Goal: Ask a question: Seek information or help from site administrators or community

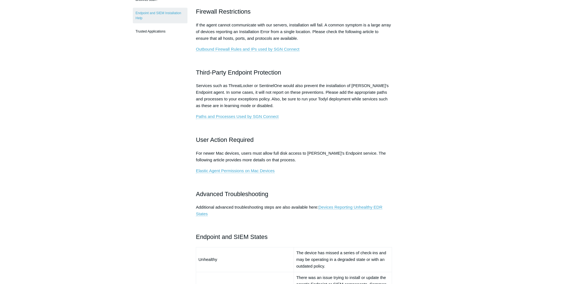
scroll to position [216, 0]
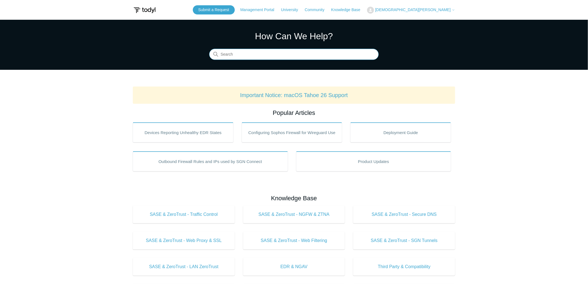
click at [259, 54] on input "Search" at bounding box center [293, 54] width 169 height 11
type input "how to disable endpoint status notifications for a specific agent"
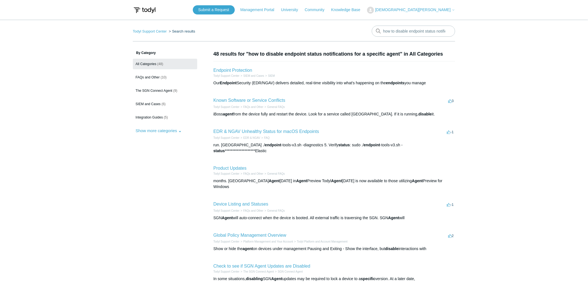
click at [260, 54] on h1 "48 results for "how to disable endpoint status notifications for a specific age…" at bounding box center [334, 53] width 242 height 7
click at [409, 48] on div "Todyl Support Center Search results how to disable endpoint status notification…" at bounding box center [294, 212] width 322 height 373
click at [397, 54] on h1 "48 results for "how to disable endpoint status notifications for a specific age…" at bounding box center [334, 53] width 242 height 7
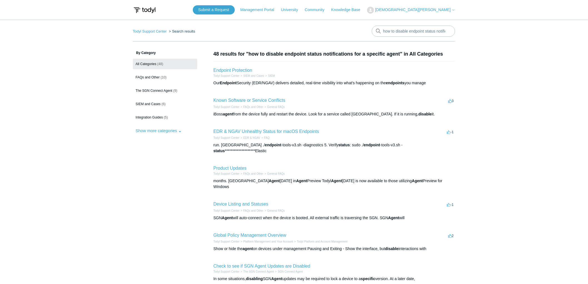
drag, startPoint x: 400, startPoint y: 54, endPoint x: 249, endPoint y: 56, distance: 151.6
click at [249, 56] on h1 "48 results for "how to disable endpoint status notifications for a specific age…" at bounding box center [334, 53] width 242 height 7
copy h1 "how to disable endpoint status notifications for a specific agent"
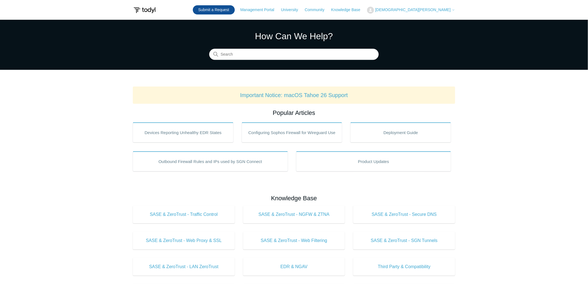
click at [235, 11] on link "Submit a Request" at bounding box center [214, 9] width 42 height 9
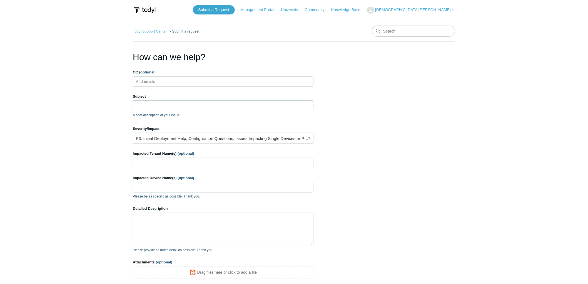
click at [171, 81] on ul "Add emails" at bounding box center [223, 81] width 181 height 10
type input "ckusmich@kb-global.com"
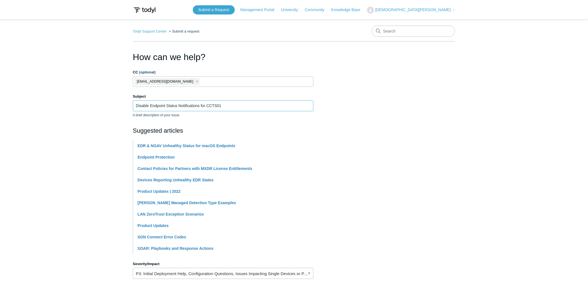
click at [201, 106] on input "Disable Endpoint Status Notifications for CCTS01" at bounding box center [223, 105] width 181 height 11
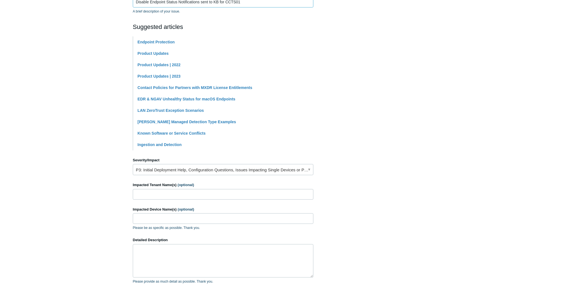
scroll to position [123, 0]
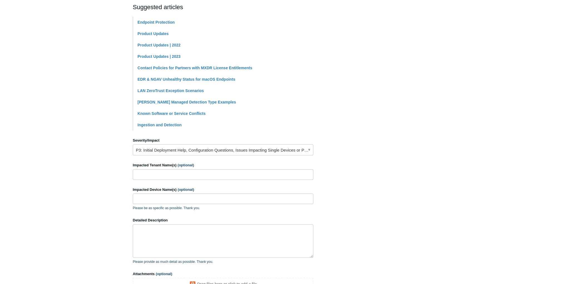
type input "Disable Endpoint Status Notifications sent to KB for CCTS01"
click at [221, 152] on link "P3: Initial Deployment Help, Configuration Questions, Issues Impacting Single D…" at bounding box center [223, 149] width 181 height 11
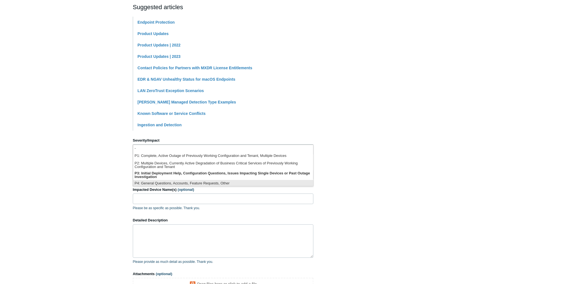
scroll to position [1, 0]
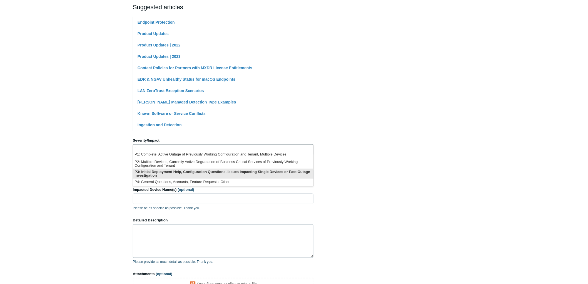
click at [217, 172] on li "P3: Initial Deployment Help, Configuration Questions, Issues Impacting Single D…" at bounding box center [223, 173] width 180 height 10
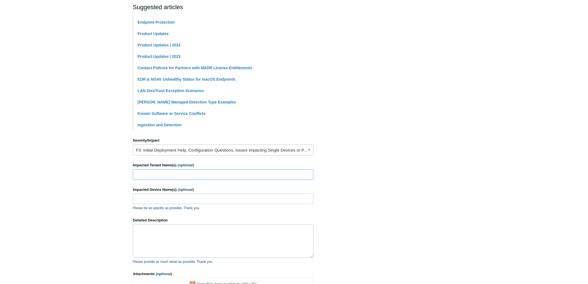
click at [210, 176] on input "Impacted Tenant Name(s) (optional)" at bounding box center [223, 174] width 181 height 11
type input "Corporate Caterers"
click at [187, 199] on input "Impacted Device Name(s) (optional)" at bounding box center [223, 198] width 181 height 11
type input "CCTS01"
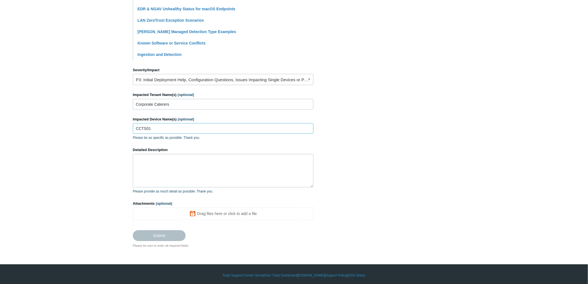
scroll to position [196, 0]
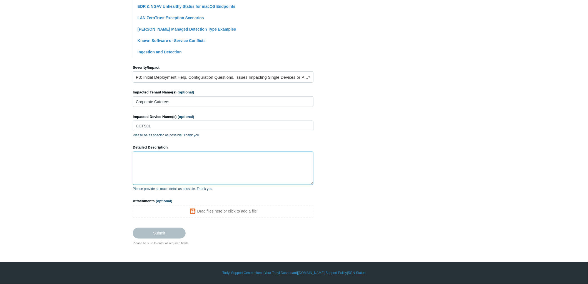
click at [187, 163] on textarea "Detailed Description" at bounding box center [223, 167] width 181 height 33
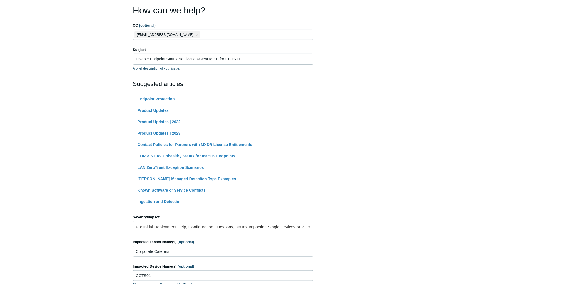
scroll to position [0, 0]
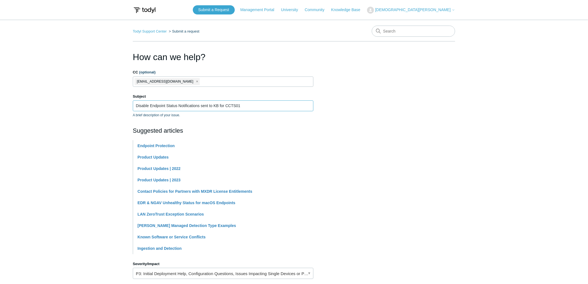
click at [153, 103] on input "Disable Endpoint Status Notifications sent to KB for CCTS01" at bounding box center [223, 105] width 181 height 11
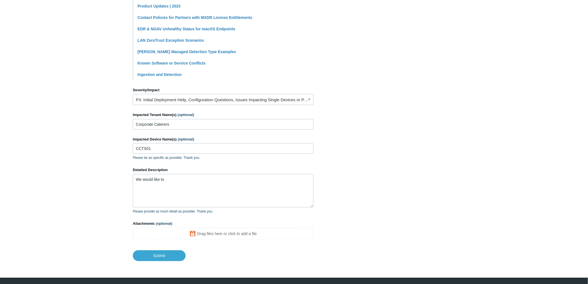
scroll to position [189, 0]
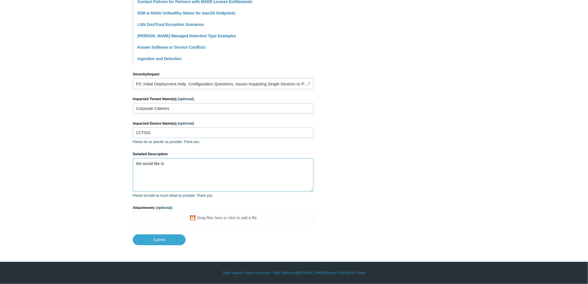
click at [218, 164] on textarea "We would like to" at bounding box center [223, 174] width 181 height 33
paste textarea "Disable Endpoint Status Notifications sent to KB for CCTS01"
click at [166, 164] on textarea "We would like to Disable Endpoint Status Notifications sent to KB for CCTS01" at bounding box center [223, 174] width 181 height 33
click at [236, 163] on textarea "We would like to disable the "Endpoint Status Notifications sent to KB for CCTS…" at bounding box center [223, 174] width 181 height 33
click at [286, 164] on textarea "We would like to disable the "Endpoint Status Notifications" email that is sent…" at bounding box center [223, 174] width 181 height 33
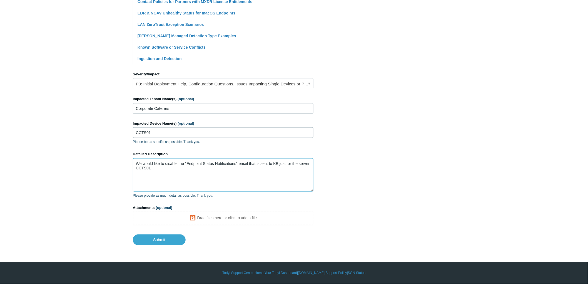
click at [199, 167] on textarea "We would like to disable the "Endpoint Status Notifications" email that is sent…" at bounding box center [223, 174] width 181 height 33
drag, startPoint x: 211, startPoint y: 167, endPoint x: 196, endPoint y: 170, distance: 14.4
click at [196, 170] on textarea "We would like to disable the "Endpoint Status Notifications" email that is sent…" at bounding box center [223, 174] width 181 height 33
paste textarea "Newer versions of SGN do not work on Windows 2012 R2 server."
drag, startPoint x: 196, startPoint y: 167, endPoint x: 153, endPoint y: 169, distance: 42.8
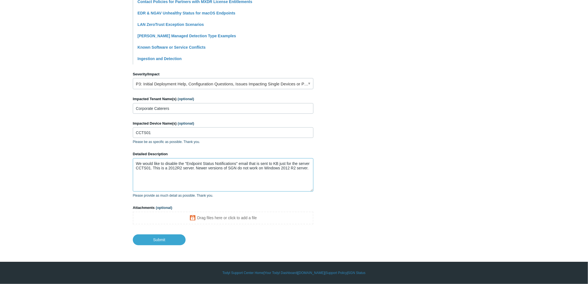
click at [153, 169] on textarea "We would like to disable the "Endpoint Status Notifications" email that is sent…" at bounding box center [223, 174] width 181 height 33
click at [288, 168] on textarea "We would like to disable the "Endpoint Status Notifications" email that is sent…" at bounding box center [223, 174] width 181 height 33
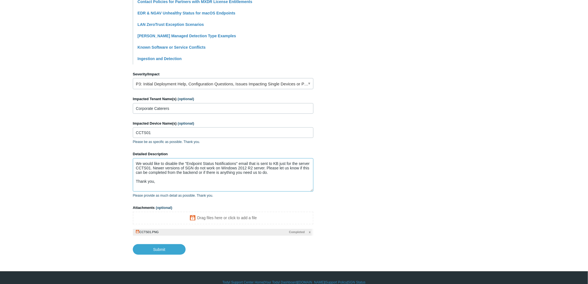
click at [235, 163] on textarea "We would like to disable the "Endpoint Status Notifications" email that is sent…" at bounding box center [223, 174] width 181 height 33
click at [275, 171] on textarea "We would like to disable the "Endpoint Status Notification" email that is sent …" at bounding box center [223, 174] width 181 height 33
click at [264, 168] on textarea "We would like to disable the "Endpoint Status Notification" email that is sent …" at bounding box center [223, 174] width 181 height 33
click at [289, 180] on textarea "We would like to disable the "Endpoint Status Notification" email that is sent …" at bounding box center [223, 174] width 181 height 33
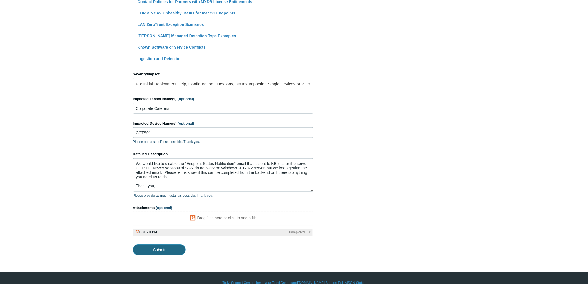
click at [157, 249] on input "Submit" at bounding box center [159, 249] width 53 height 11
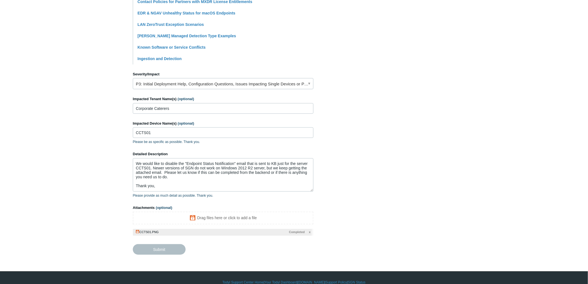
type textarea "We would like to disable the "Endpoint Status Notification" email that is sent …"
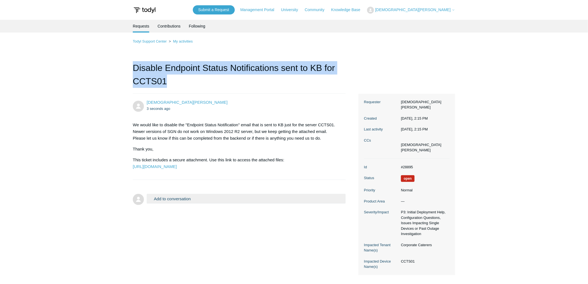
drag, startPoint x: 173, startPoint y: 79, endPoint x: 130, endPoint y: 71, distance: 44.2
click at [130, 71] on main "Requests Contributions Following Todyl Support Center My activities Disable End…" at bounding box center [294, 147] width 588 height 255
copy h1 "Disable Endpoint Status Notifications sent to KB for CCTS01"
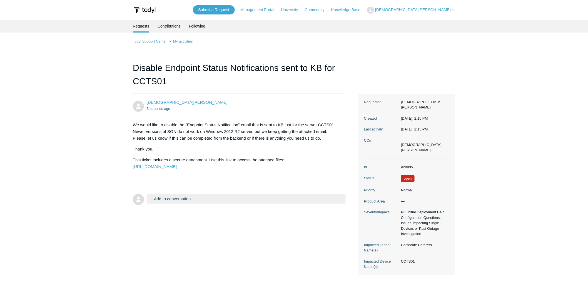
click at [407, 164] on dd "#28895" at bounding box center [423, 167] width 51 height 6
copy dd "28895"
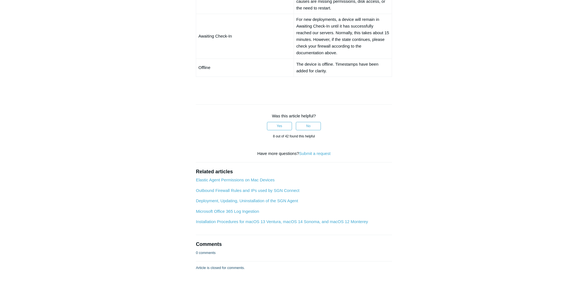
scroll to position [520, 0]
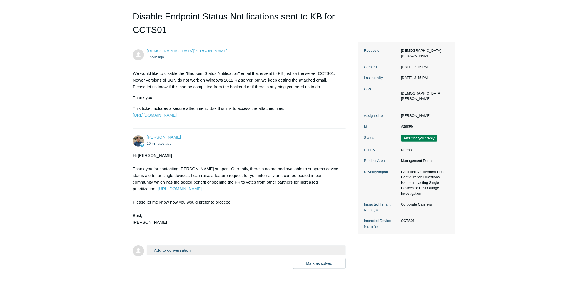
scroll to position [62, 0]
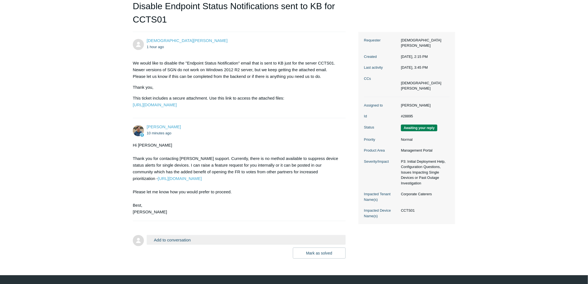
click at [189, 244] on button "Add to conversation" at bounding box center [246, 240] width 199 height 10
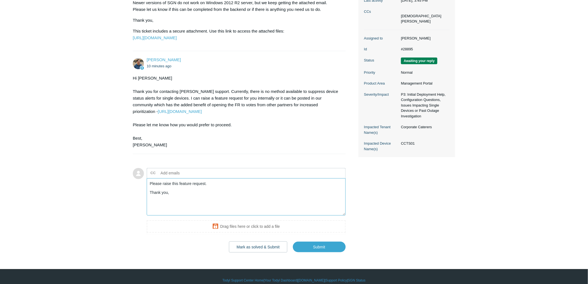
scroll to position [118, 0]
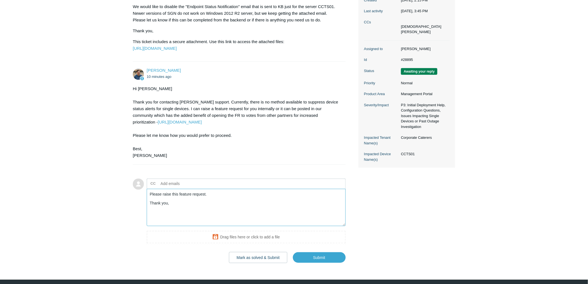
type textarea "Please raise this feature request. Thank you,"
drag, startPoint x: 246, startPoint y: 132, endPoint x: 119, endPoint y: 116, distance: 127.7
click at [119, 116] on main "Requests Contributions Following Todyl Support Center My activities Disable End…" at bounding box center [294, 82] width 588 height 361
click at [110, 129] on main "Requests Contributions Following Todyl Support Center My activities Disable End…" at bounding box center [294, 82] width 588 height 361
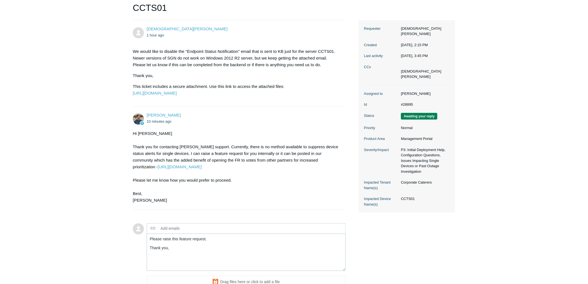
scroll to position [87, 0]
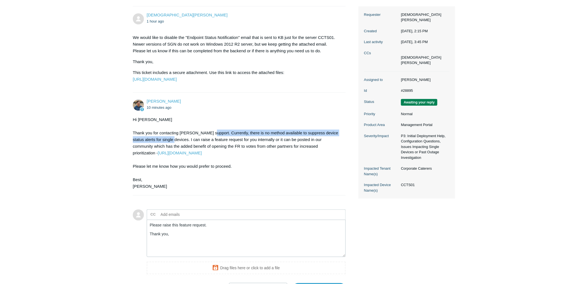
drag, startPoint x: 207, startPoint y: 145, endPoint x: 166, endPoint y: 152, distance: 42.0
click at [166, 152] on div "Hi Christos Thank you for contacting Todyl support. Currently, there is no meth…" at bounding box center [236, 152] width 207 height 73
copy div "Currently, there is no method available to suppress device status alerts for si…"
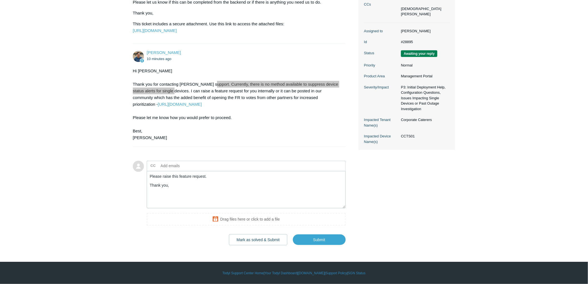
scroll to position [149, 0]
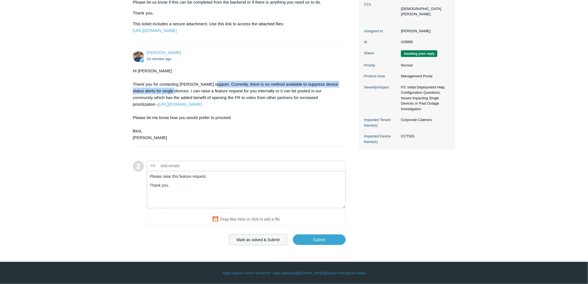
click at [265, 237] on button "Mark as solved & Submit" at bounding box center [258, 239] width 59 height 11
click at [265, 238] on button "Mark as solved & Submit" at bounding box center [258, 239] width 59 height 11
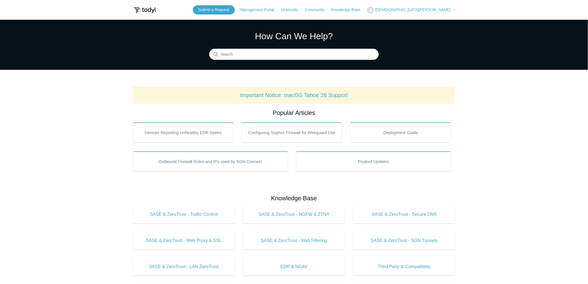
click at [439, 9] on span "[DEMOGRAPHIC_DATA][PERSON_NAME]" at bounding box center [413, 9] width 76 height 4
click at [421, 21] on link "My Support Requests" at bounding box center [394, 22] width 54 height 10
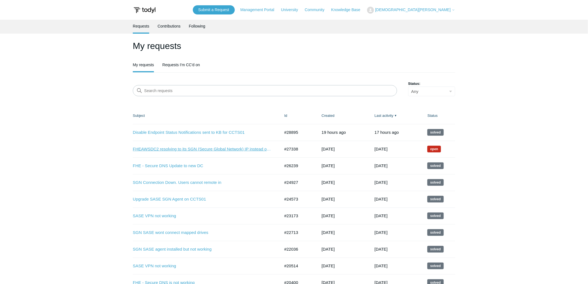
click at [172, 146] on link "FHEAWSDC2 resolving to its SGN (Secure Global Network) IP instead of its LAN IP" at bounding box center [202, 149] width 139 height 6
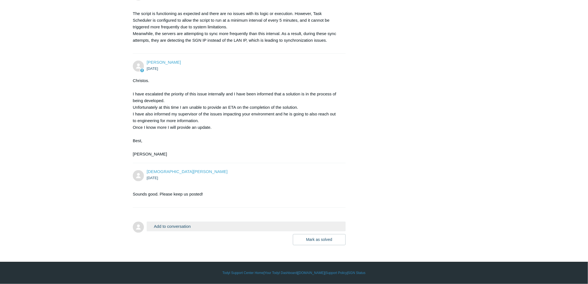
scroll to position [3624, 0]
click at [206, 230] on button "Add to conversation" at bounding box center [246, 226] width 199 height 10
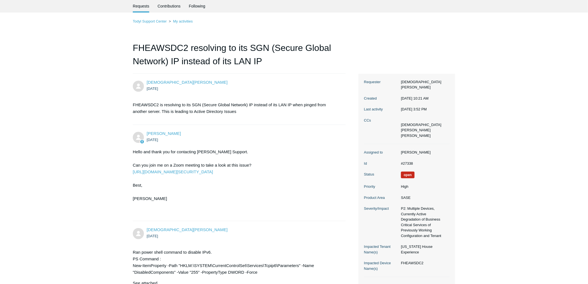
scroll to position [0, 0]
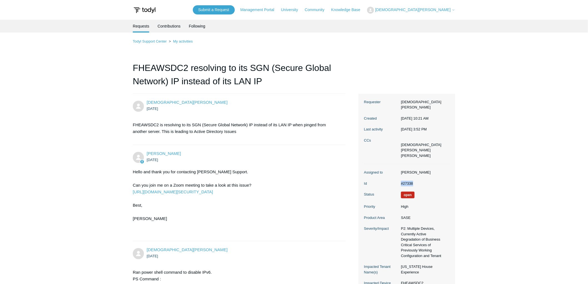
drag, startPoint x: 413, startPoint y: 178, endPoint x: 390, endPoint y: 179, distance: 23.4
click at [390, 179] on dl "Assigned to [PERSON_NAME] Id #27338 Status Open Priority High Product Area SASE…" at bounding box center [407, 230] width 86 height 133
copy dl "#27338"
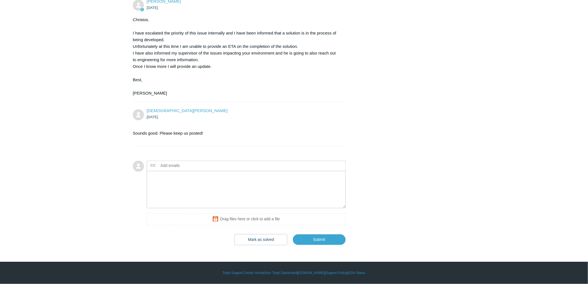
scroll to position [3623, 0]
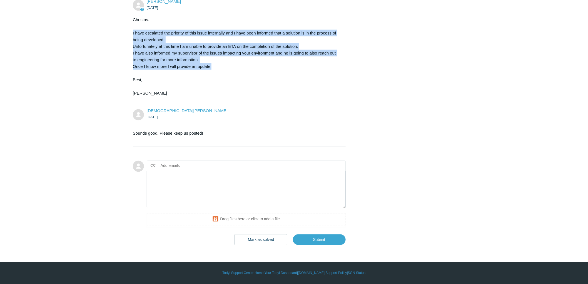
drag, startPoint x: 132, startPoint y: 93, endPoint x: 231, endPoint y: 125, distance: 103.3
click at [176, 96] on div "Christos. I have escalated the priority of this issue internally and I have bee…" at bounding box center [236, 56] width 207 height 80
drag, startPoint x: 144, startPoint y: 94, endPoint x: 230, endPoint y: 123, distance: 90.8
click at [230, 96] on div "Christos. I have escalated the priority of this issue internally and I have bee…" at bounding box center [236, 56] width 207 height 80
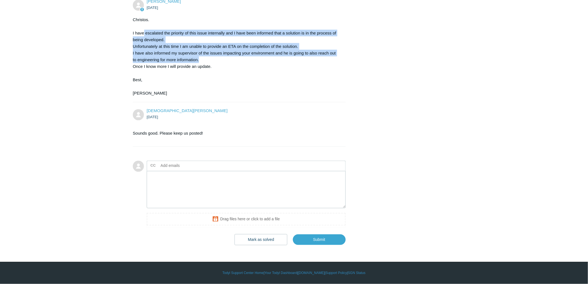
copy div "escalated the priority of this issue internally and I have been informed that a…"
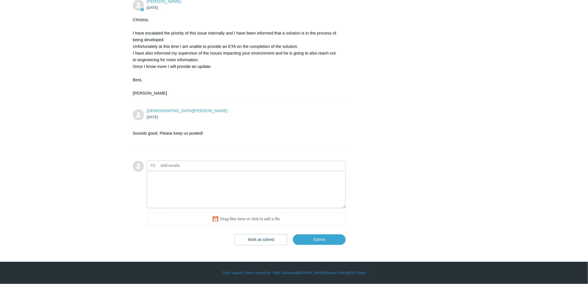
click at [281, 96] on div "Christos. I have escalated the priority of this issue internally and I have bee…" at bounding box center [236, 56] width 207 height 80
